Goal: Task Accomplishment & Management: Manage account settings

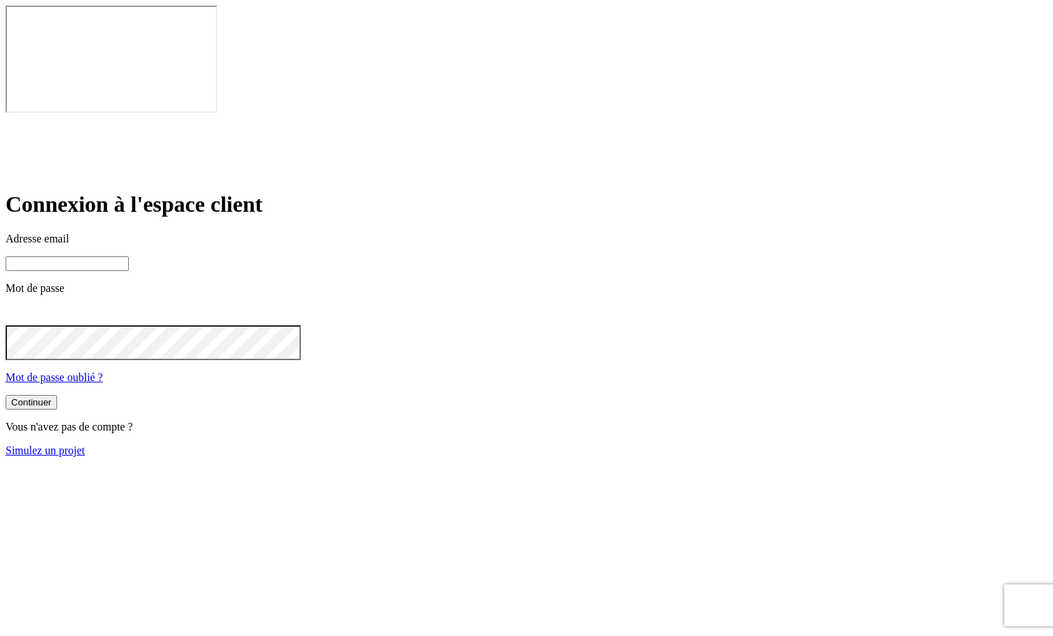
click at [129, 256] on input at bounding box center [67, 263] width 123 height 15
click at [129, 256] on input "[DOMAIN_NAME][PERSON_NAME][EMAIL_ADDRESS][DOMAIN_NAME]" at bounding box center [67, 263] width 123 height 15
type input "[PERSON_NAME][DOMAIN_NAME][EMAIL_ADDRESS][DOMAIN_NAME]"
click at [6, 395] on button "Continuer" at bounding box center [32, 402] width 52 height 15
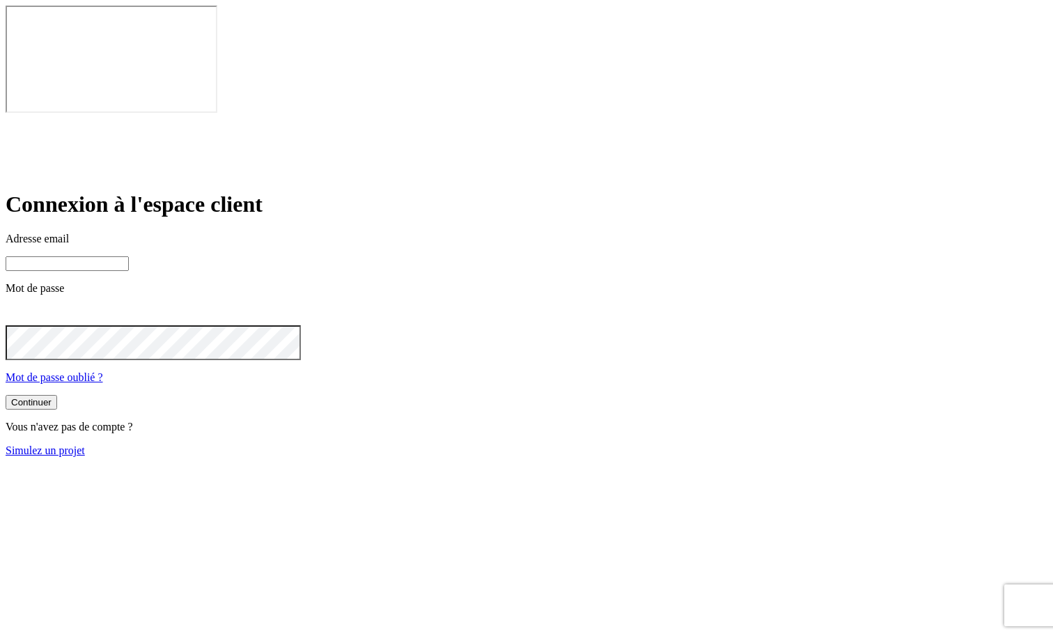
click at [129, 256] on input at bounding box center [67, 263] width 123 height 15
paste input "je pense qu'il faut faire ça dans un second temps"
type input "J"
click at [129, 256] on input "james.bond+XXXXX@nalo.fr" at bounding box center [67, 263] width 123 height 15
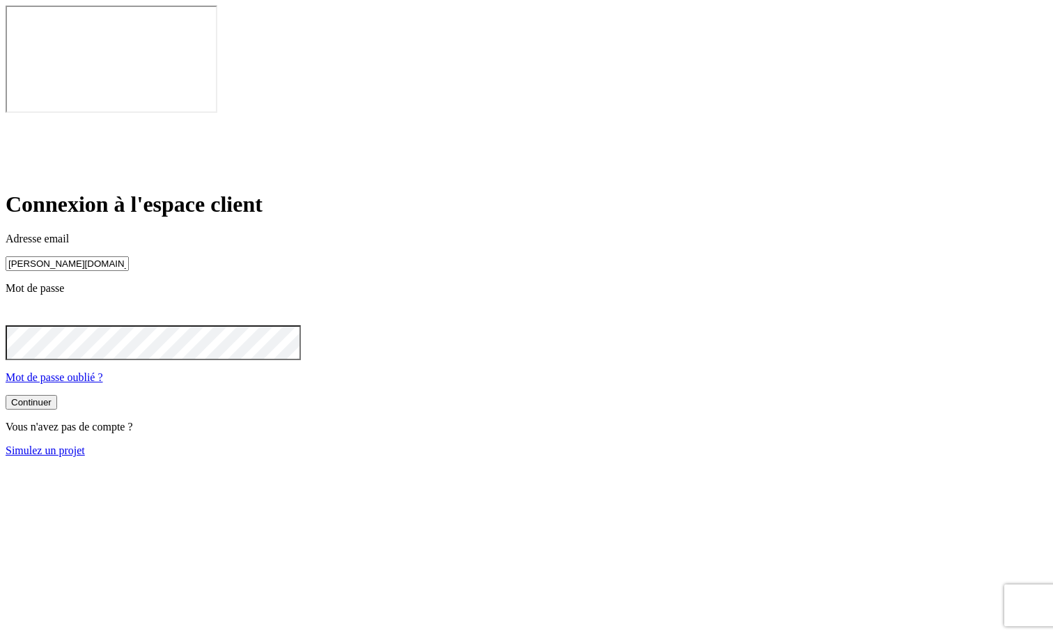
type input "james.bond+13000@nalo.fr"
click at [6, 395] on button "Continuer" at bounding box center [32, 402] width 52 height 15
click at [57, 395] on button "Continuer" at bounding box center [32, 402] width 52 height 15
